Goal: Information Seeking & Learning: Learn about a topic

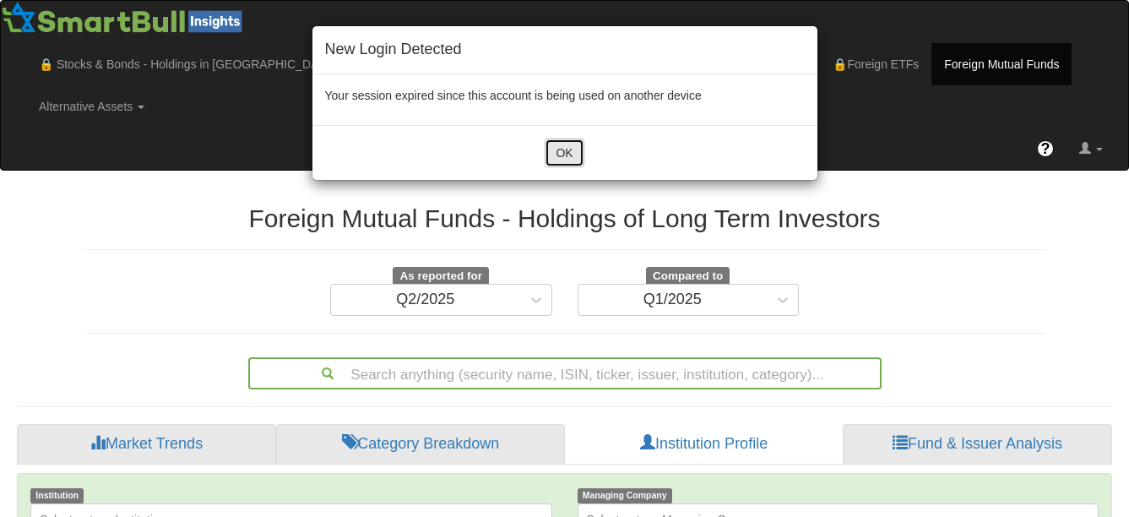
click at [567, 155] on button "OK" at bounding box center [564, 153] width 39 height 29
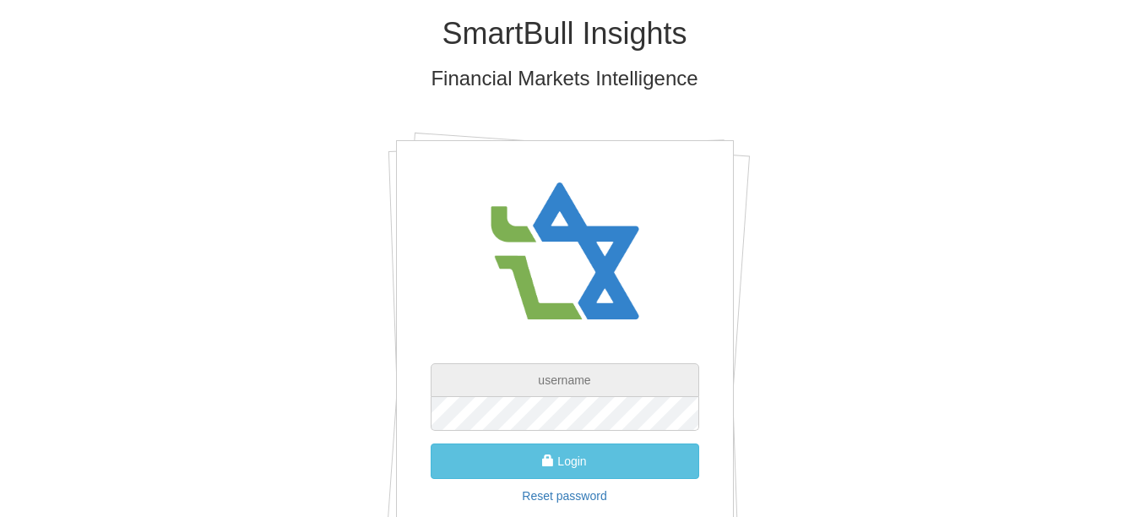
type input "[EMAIL_ADDRESS][PERSON_NAME][DOMAIN_NAME]"
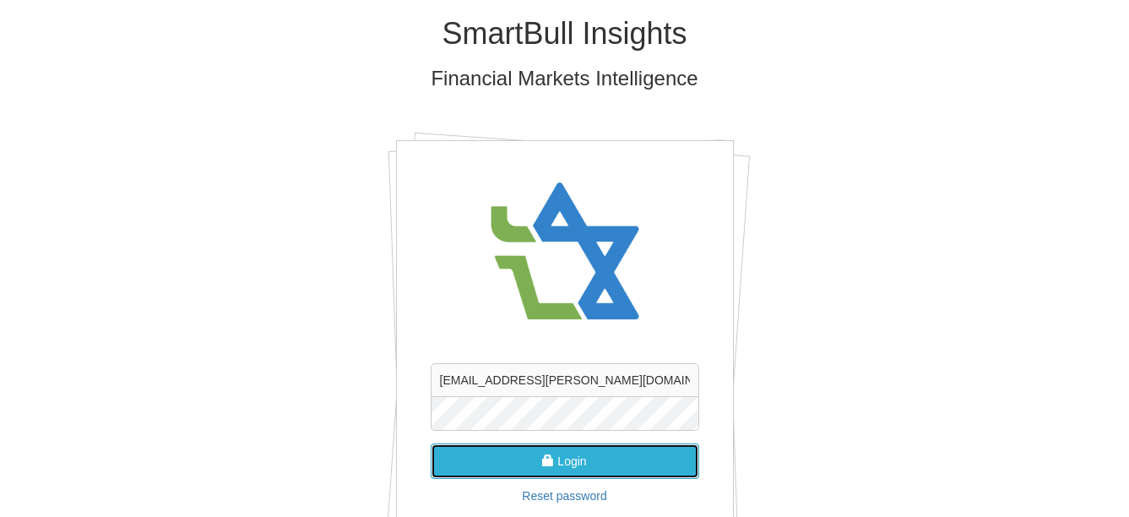
click at [563, 458] on button "Login" at bounding box center [565, 461] width 269 height 35
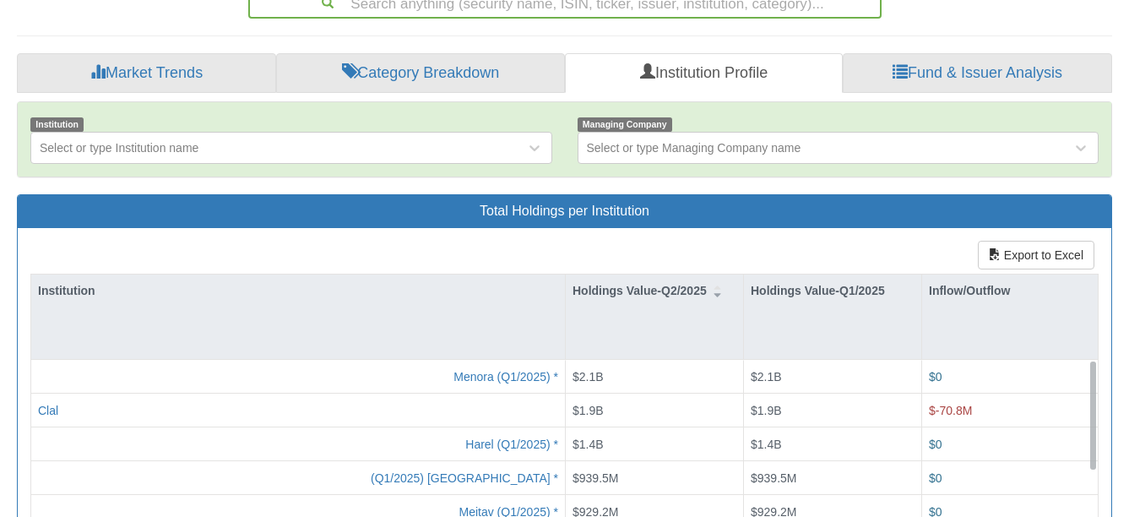
scroll to position [708, 0]
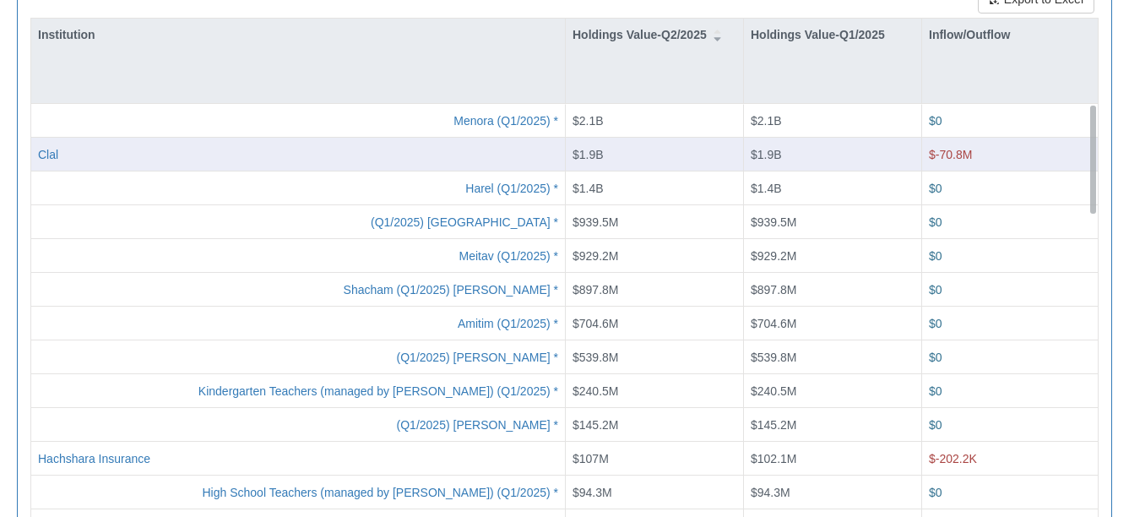
click at [60, 145] on div "Clal" at bounding box center [298, 153] width 520 height 17
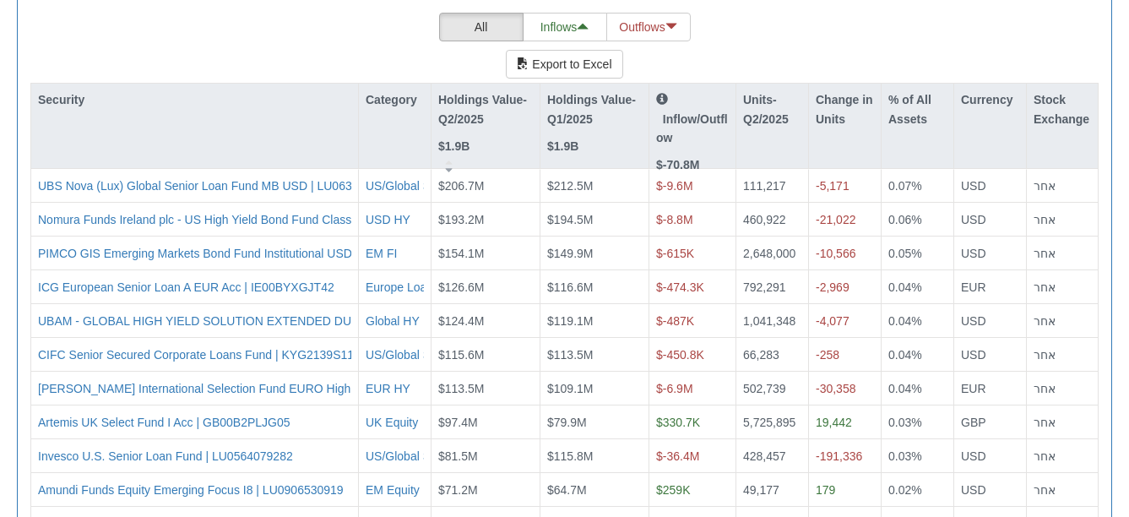
scroll to position [1755, 0]
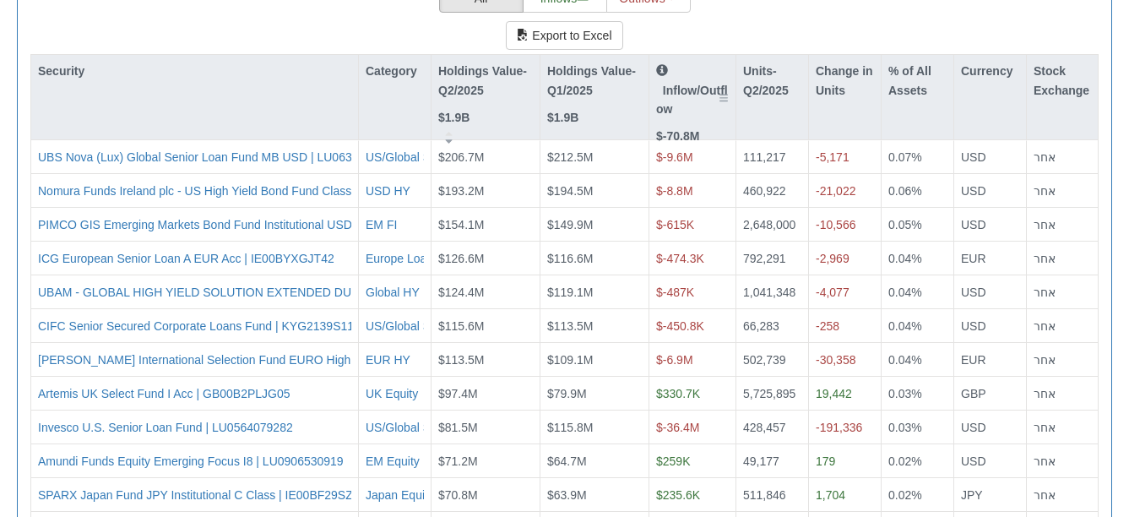
click at [681, 129] on strong "$-70.8M" at bounding box center [677, 136] width 43 height 14
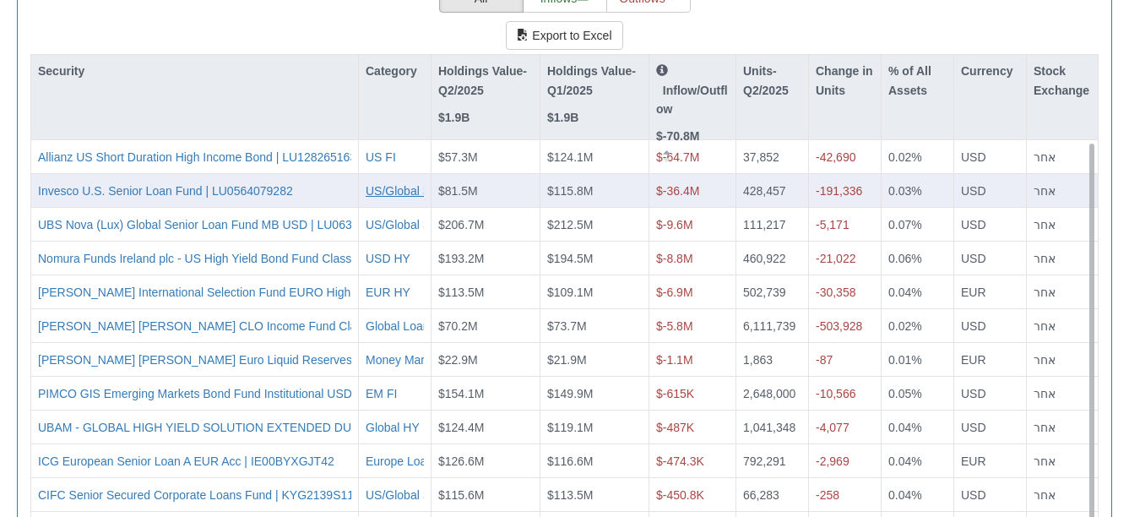
click at [385, 182] on div "US/Global Senior Loans" at bounding box center [429, 190] width 127 height 17
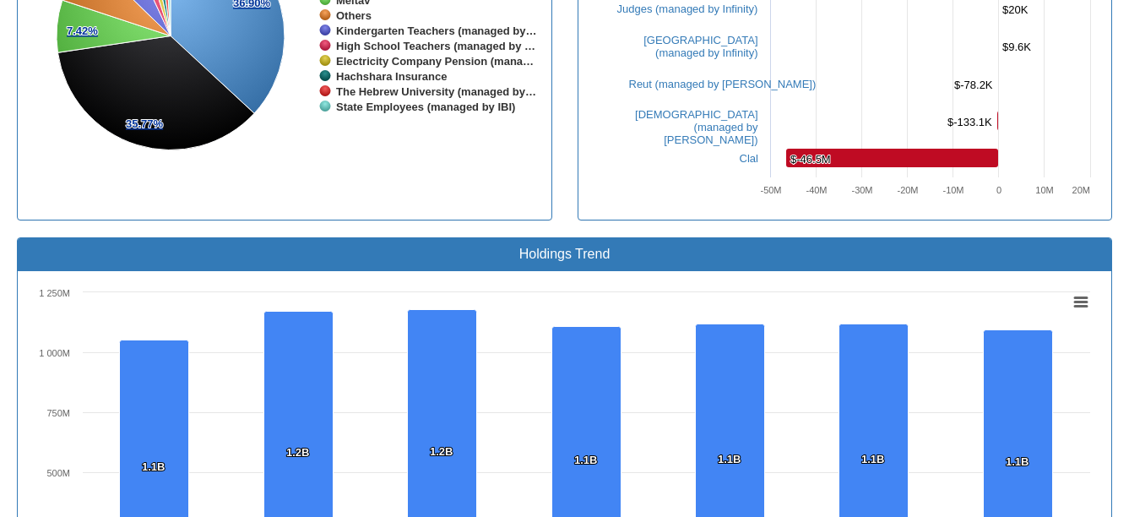
scroll to position [1410, 0]
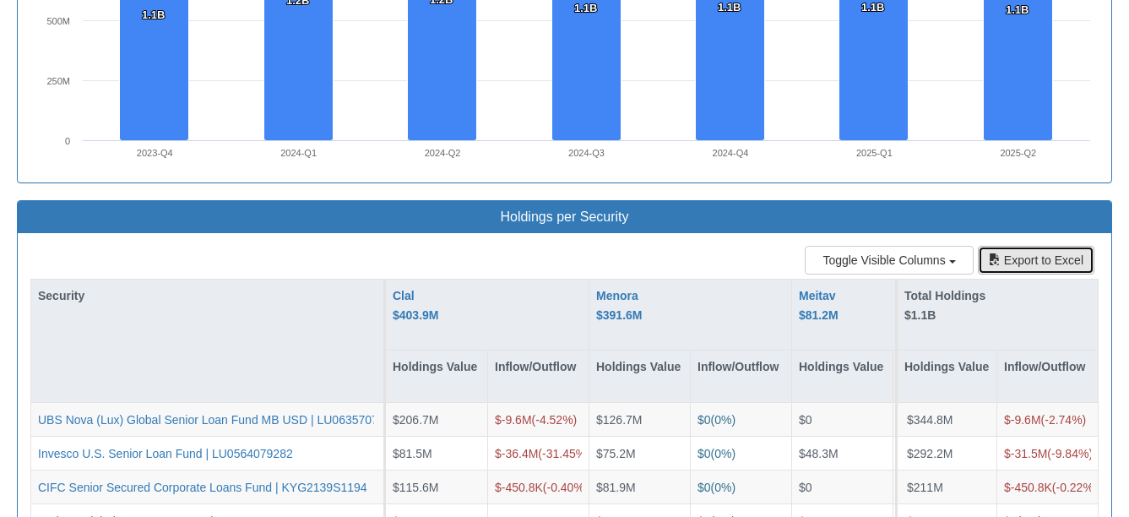
click at [1042, 246] on button "Export to Excel" at bounding box center [1036, 260] width 117 height 29
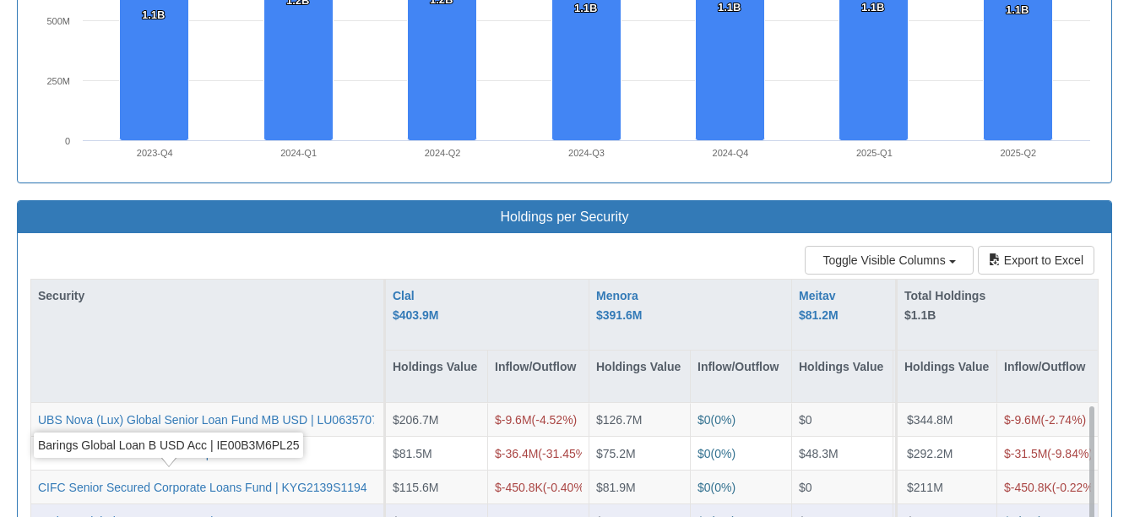
click at [123, 513] on div "Barings Global Loan B USD Acc | IE00B3M6PL25" at bounding box center [168, 521] width 261 height 17
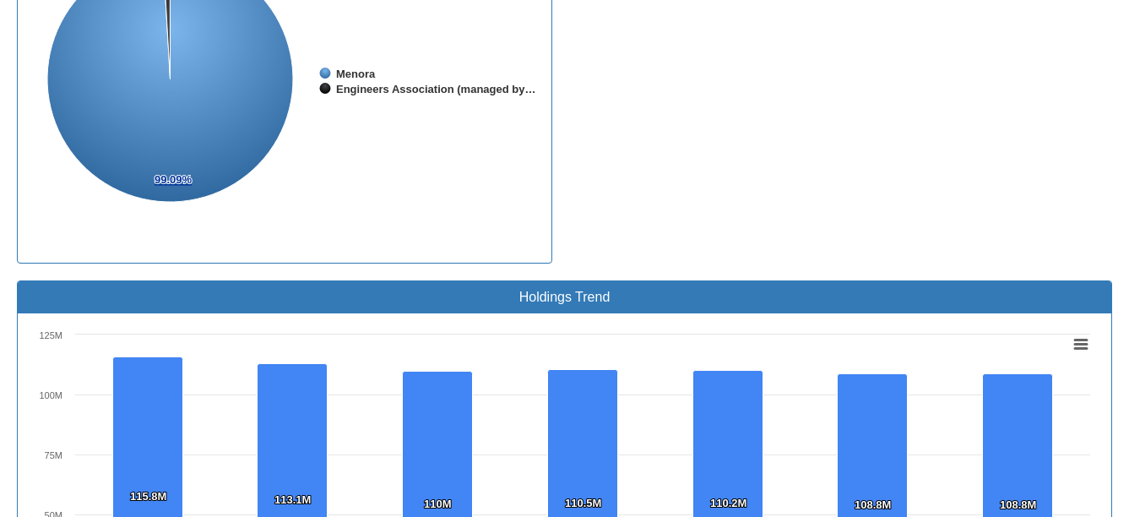
scroll to position [1410, 0]
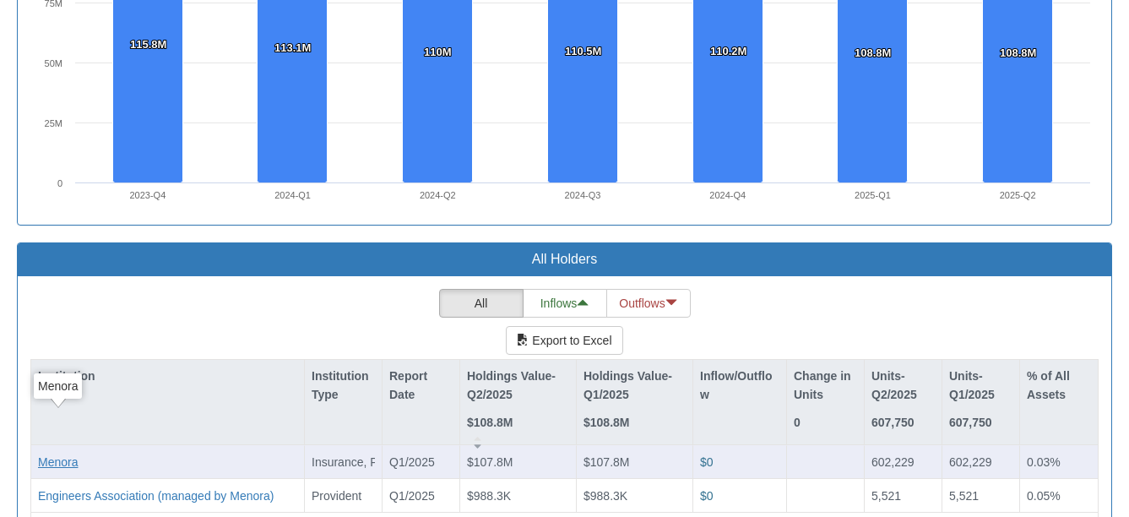
click at [69, 454] on div "Menora" at bounding box center [58, 462] width 40 height 17
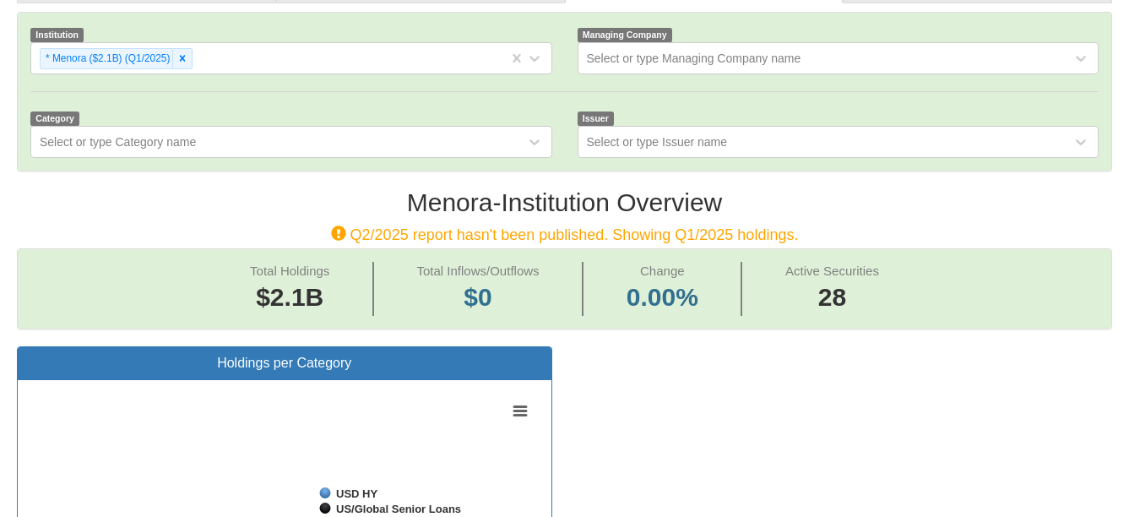
scroll to position [35, 1064]
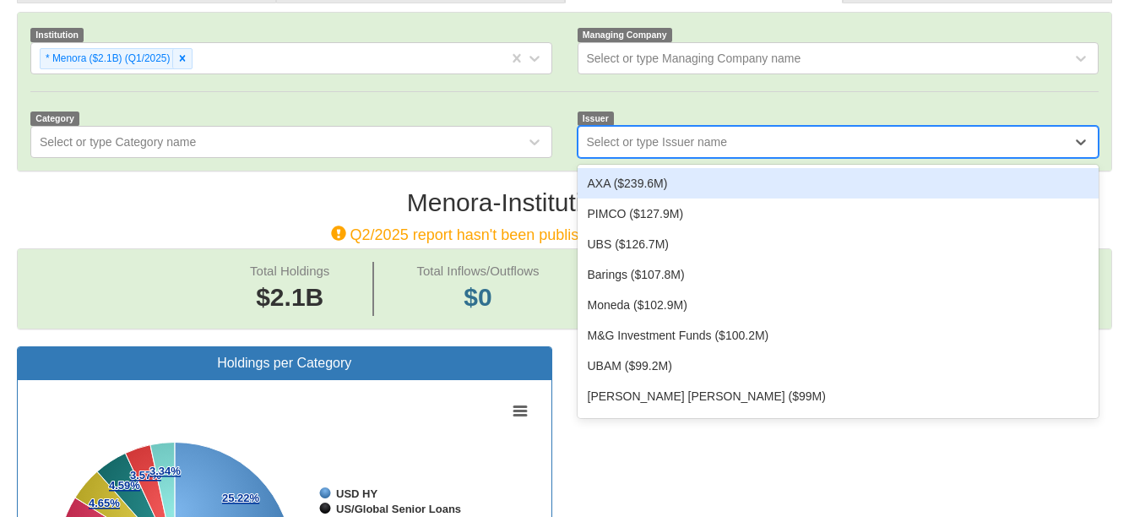
click at [638, 133] on div "Select or type Issuer name" at bounding box center [657, 141] width 141 height 17
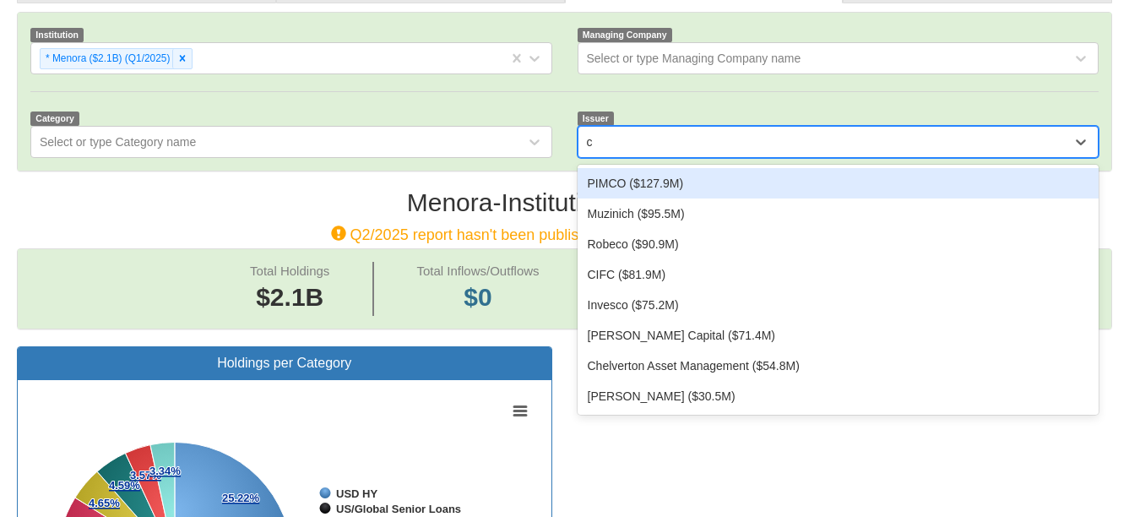
type input "c"
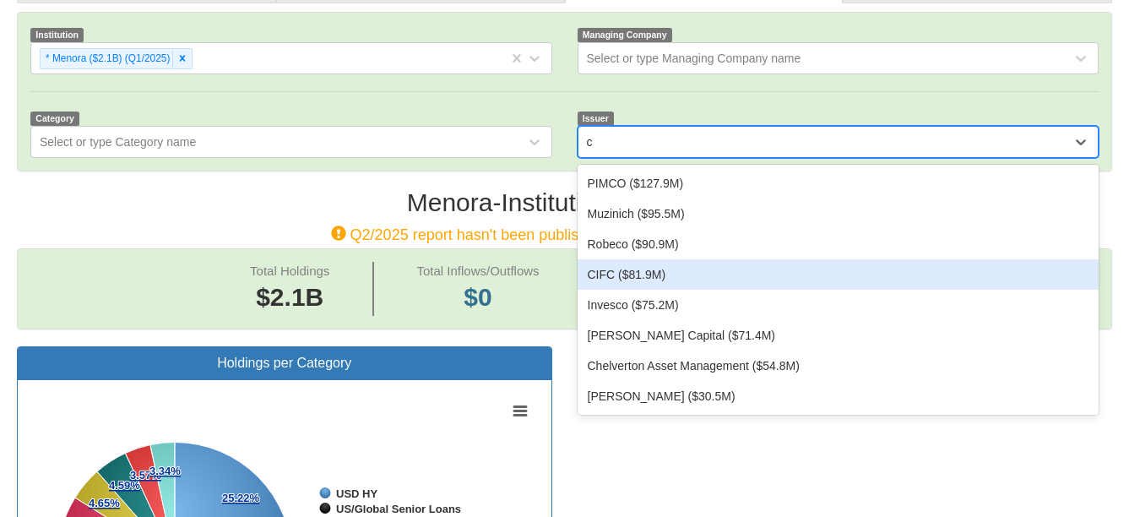
click at [651, 259] on div "CIFC ($81.9M)" at bounding box center [839, 274] width 522 height 30
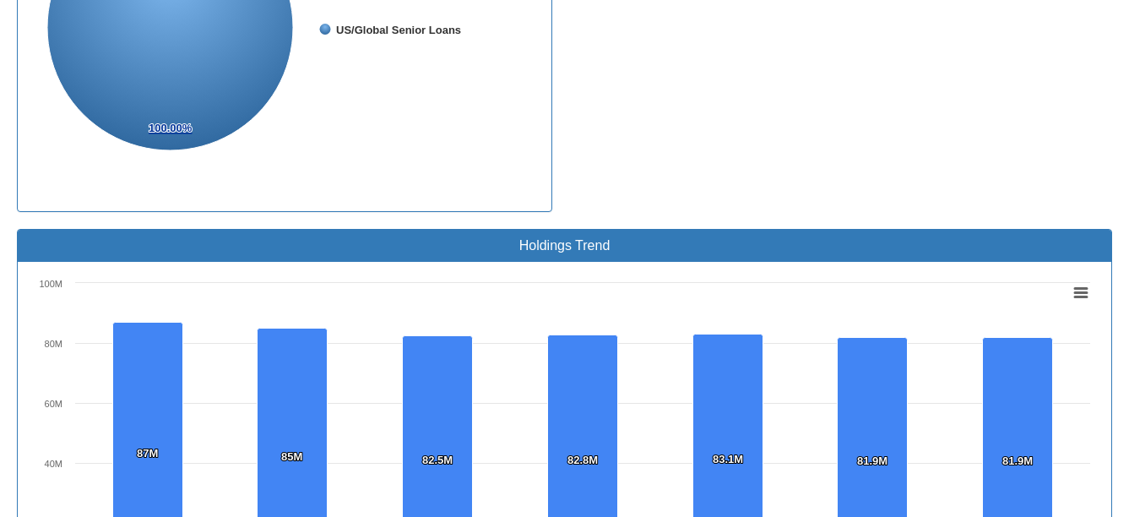
scroll to position [1526, 0]
